Goal: Task Accomplishment & Management: Complete application form

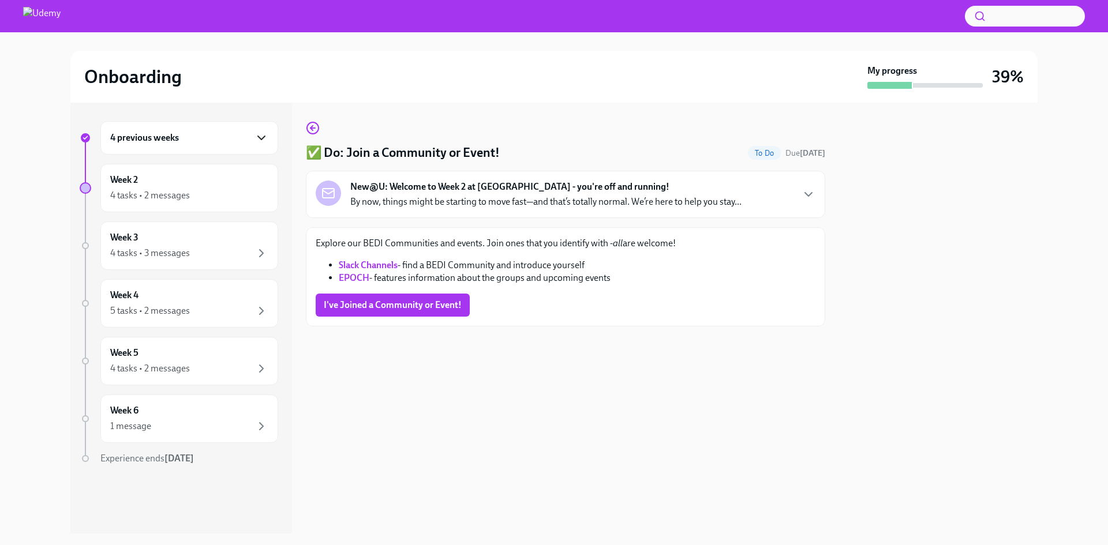
click at [263, 140] on icon "button" at bounding box center [261, 138] width 14 height 14
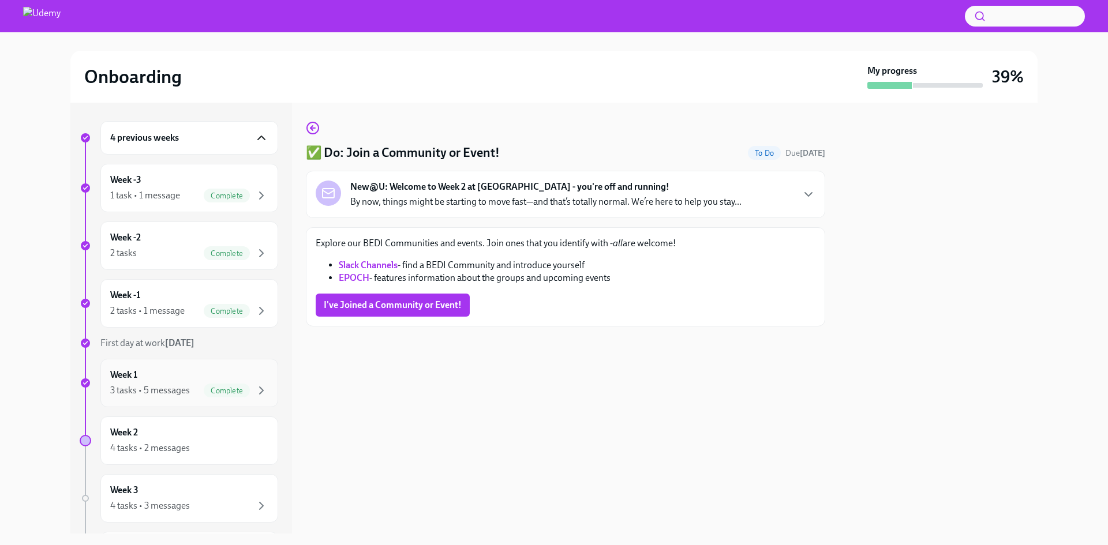
click at [228, 391] on span "Complete" at bounding box center [227, 391] width 46 height 9
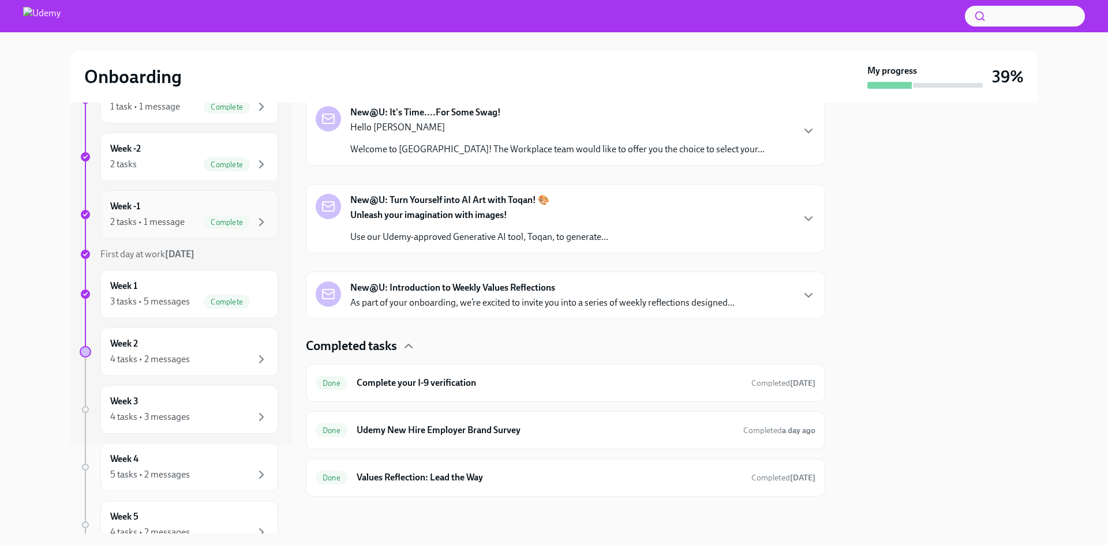
scroll to position [115, 0]
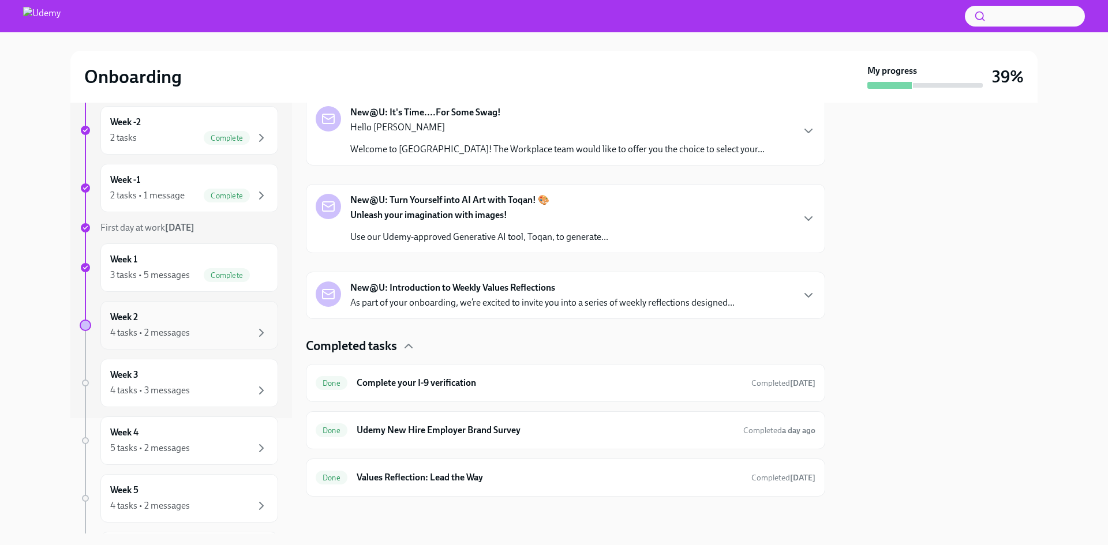
click at [231, 332] on div "4 tasks • 2 messages" at bounding box center [189, 333] width 158 height 14
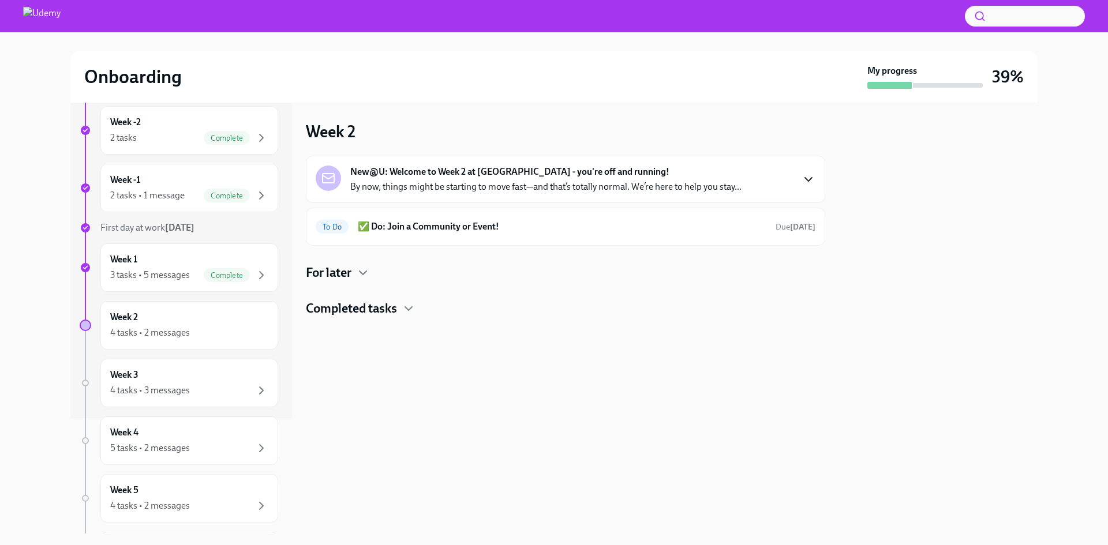
click at [807, 180] on icon "button" at bounding box center [808, 179] width 7 height 3
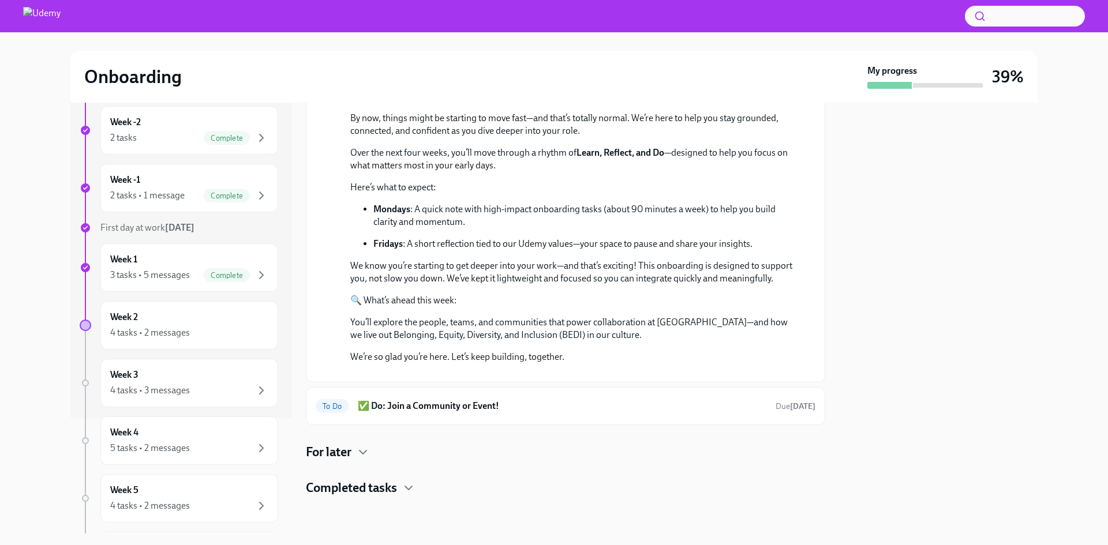
scroll to position [291, 0]
click at [368, 449] on icon "button" at bounding box center [363, 452] width 14 height 14
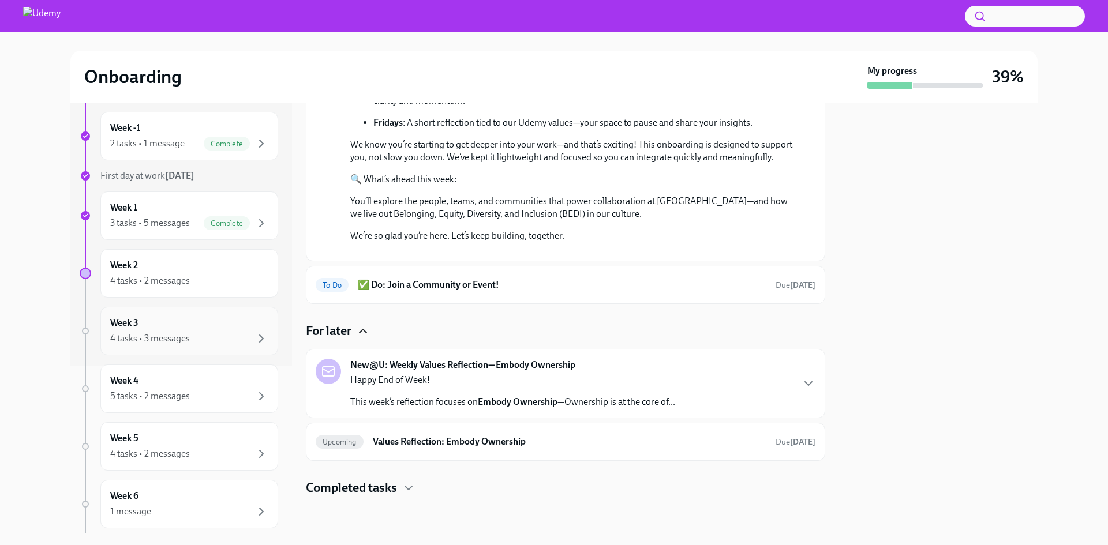
scroll to position [230, 0]
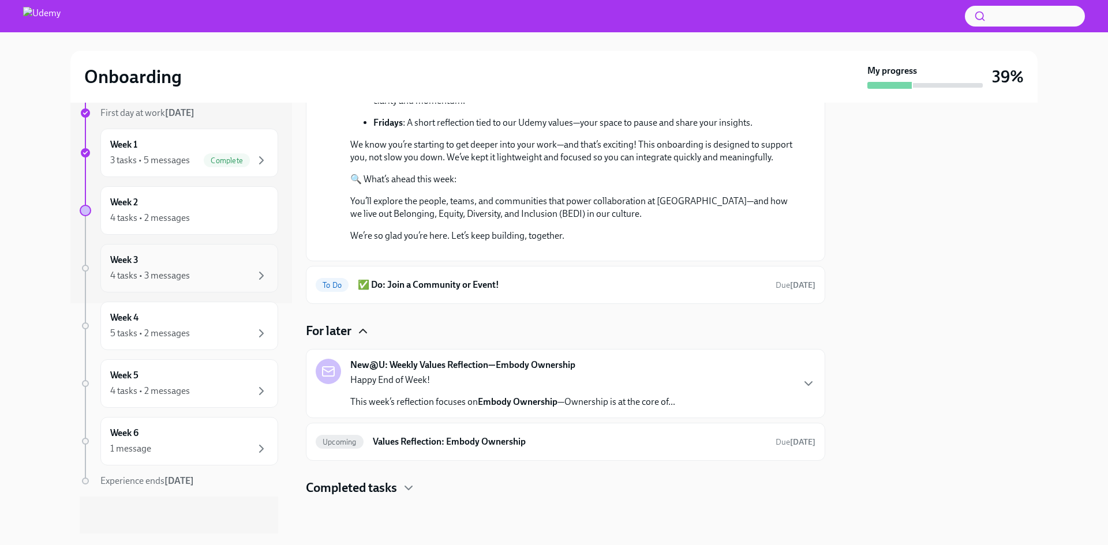
click at [226, 277] on div "4 tasks • 3 messages" at bounding box center [189, 276] width 158 height 14
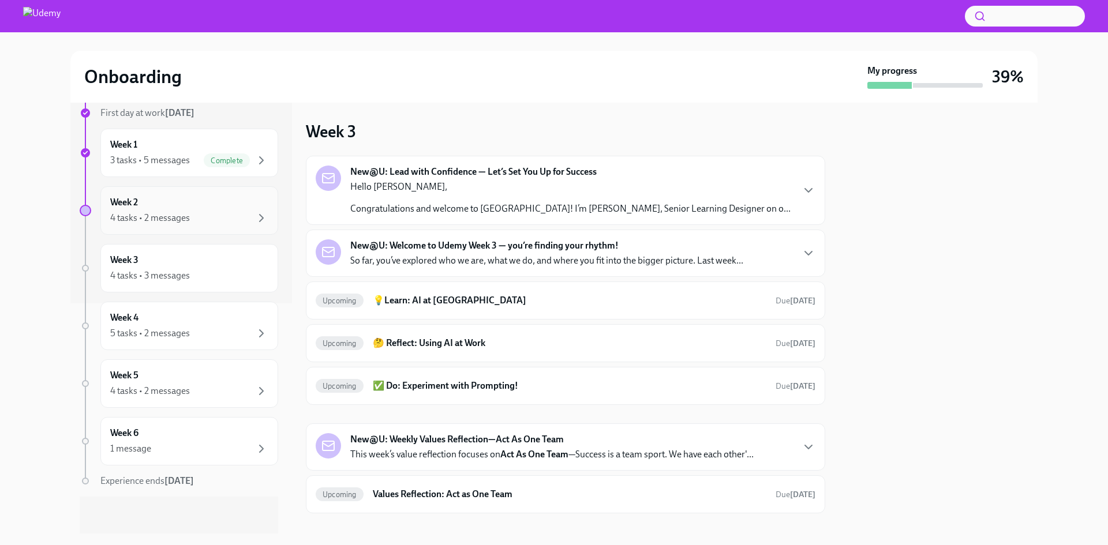
click at [205, 219] on div "4 tasks • 2 messages" at bounding box center [189, 218] width 158 height 14
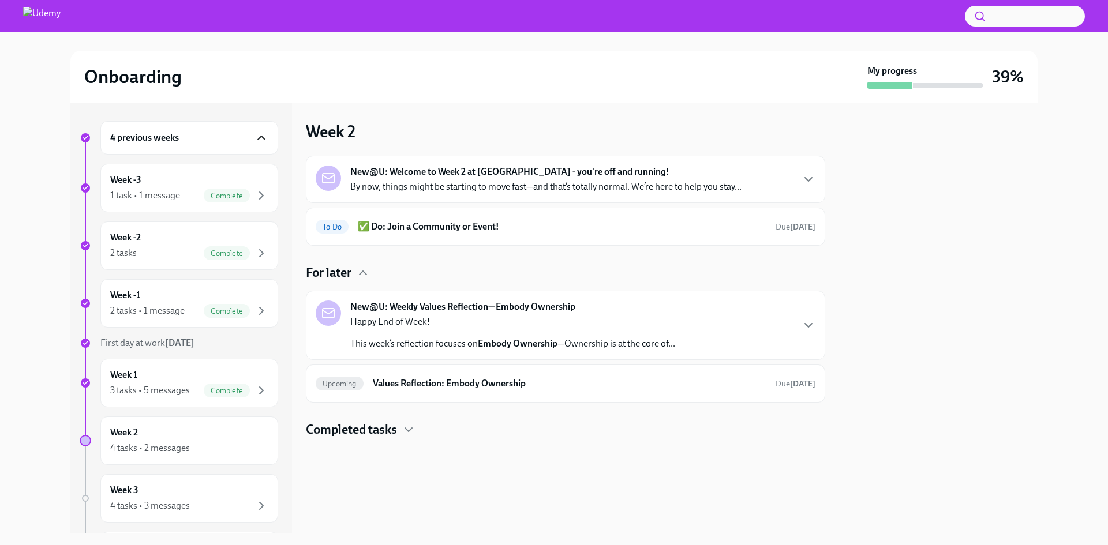
click at [254, 133] on icon "button" at bounding box center [261, 138] width 14 height 14
